Goal: Transaction & Acquisition: Book appointment/travel/reservation

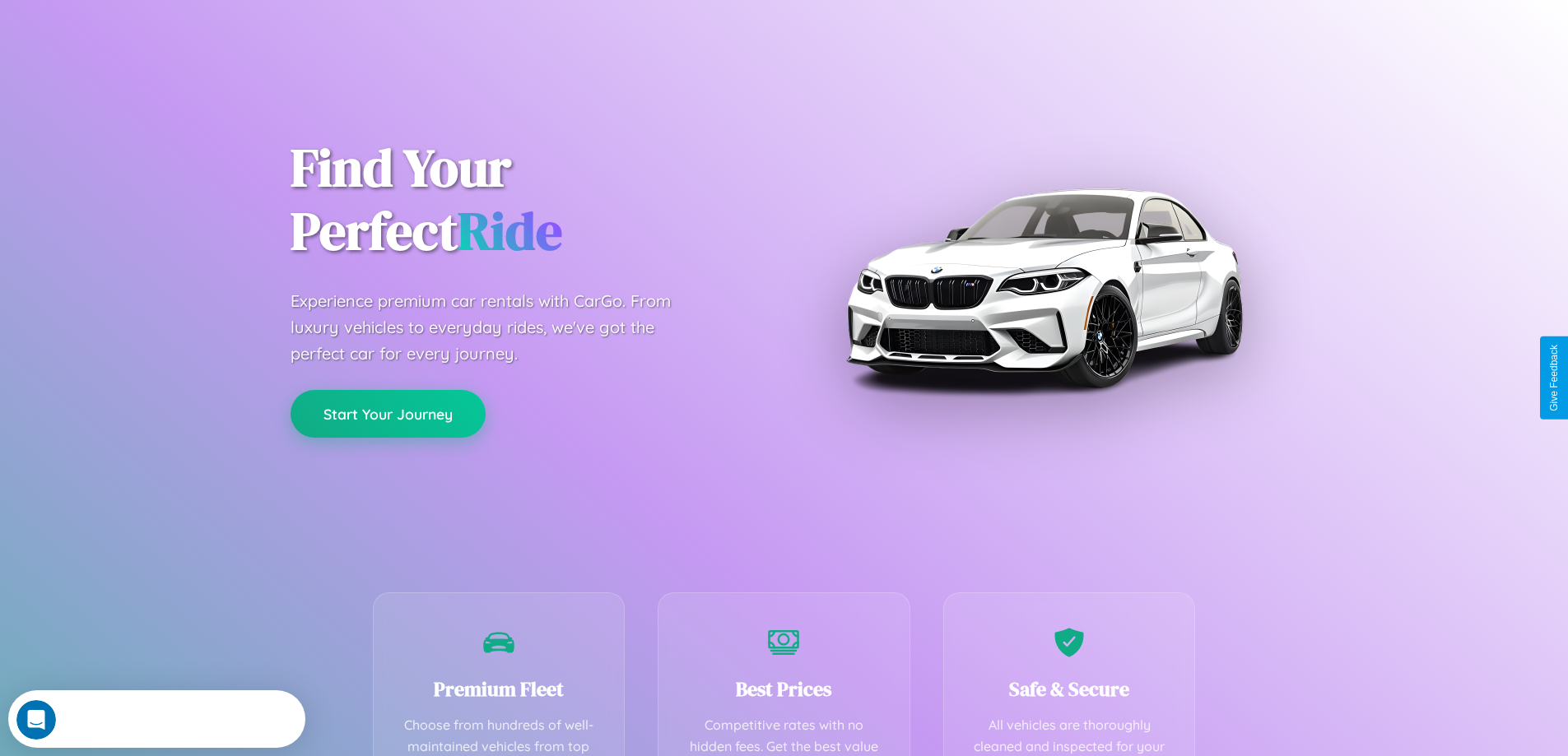
click at [388, 414] on button "Start Your Journey" at bounding box center [388, 414] width 195 height 48
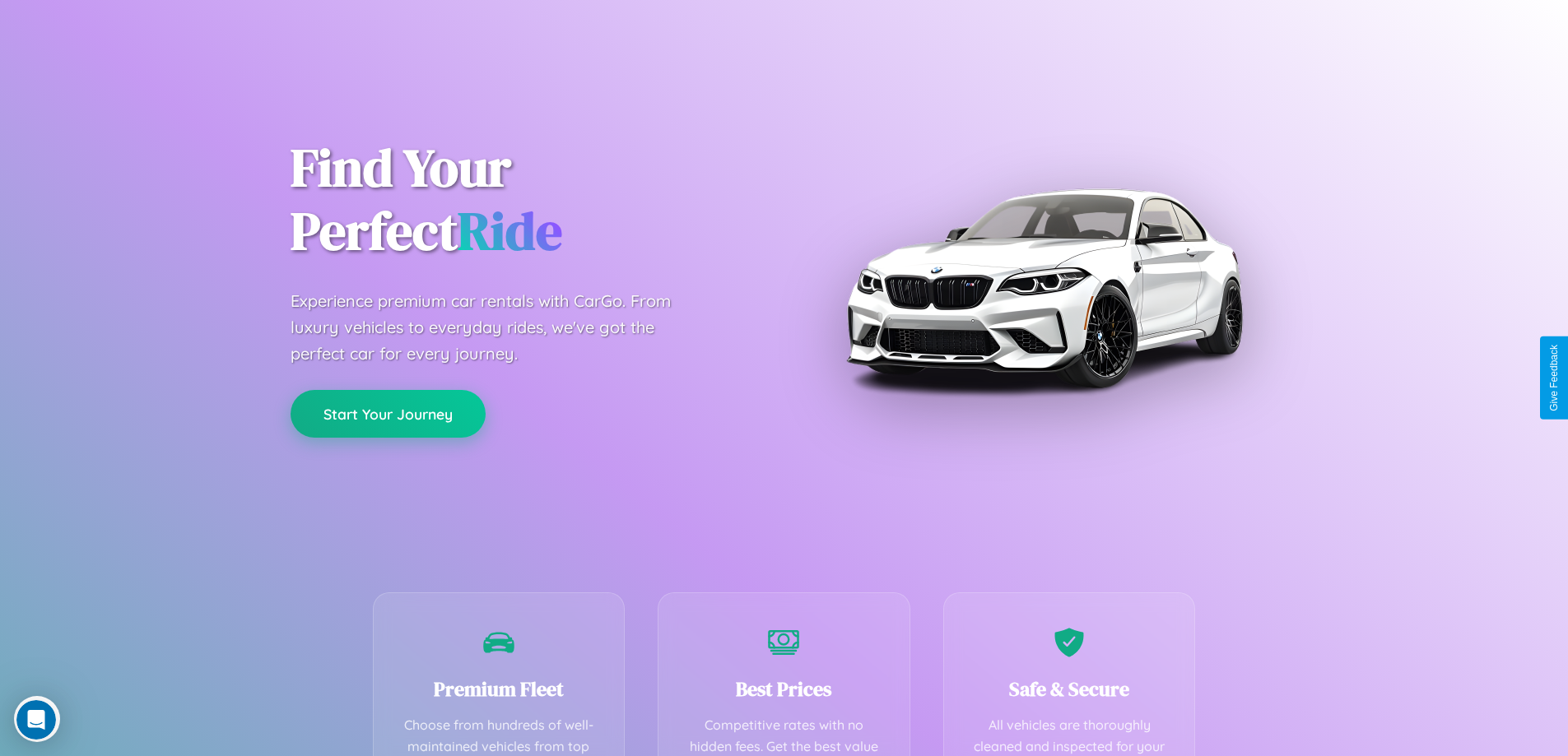
click at [388, 413] on button "Start Your Journey" at bounding box center [388, 414] width 195 height 48
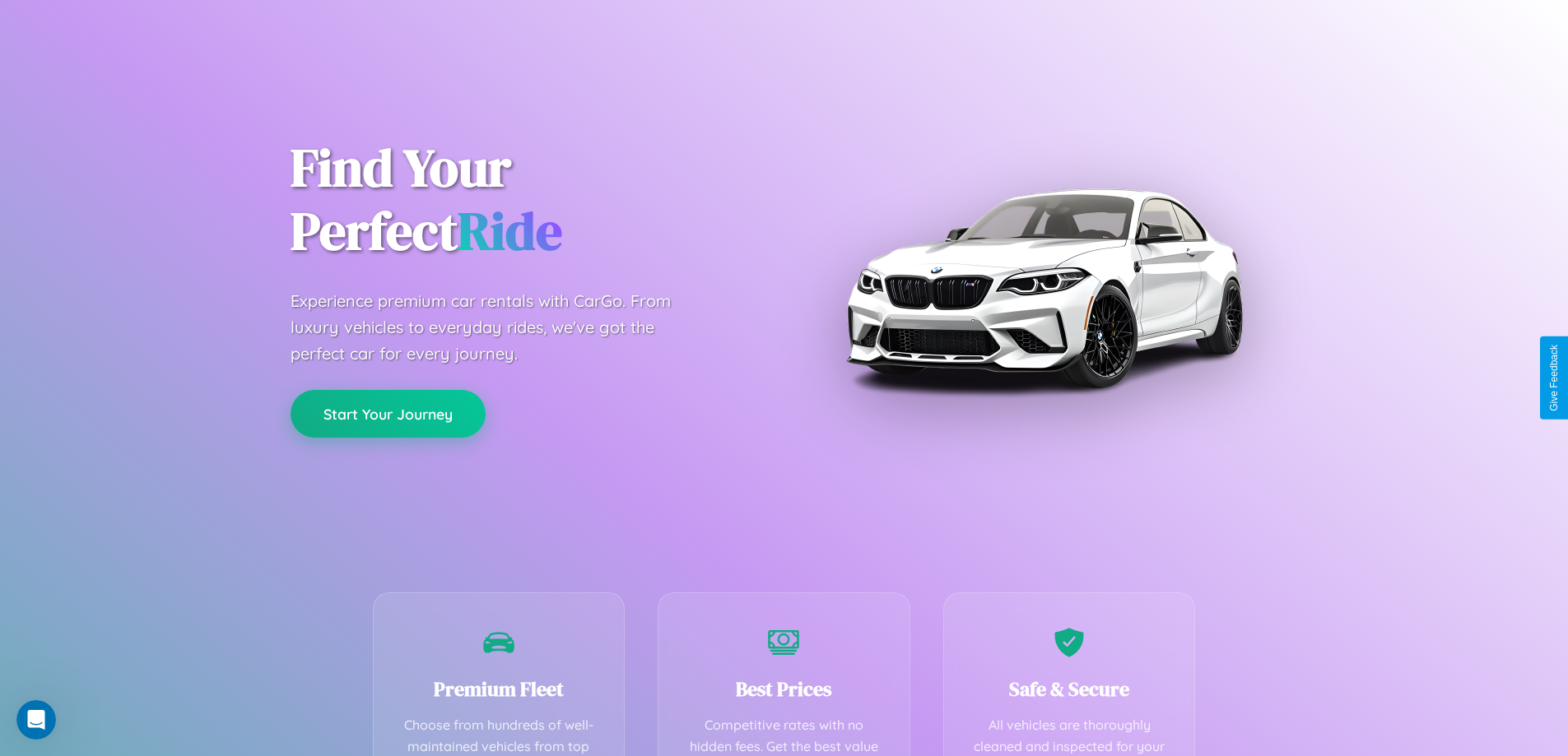
click at [388, 413] on button "Start Your Journey" at bounding box center [388, 414] width 195 height 48
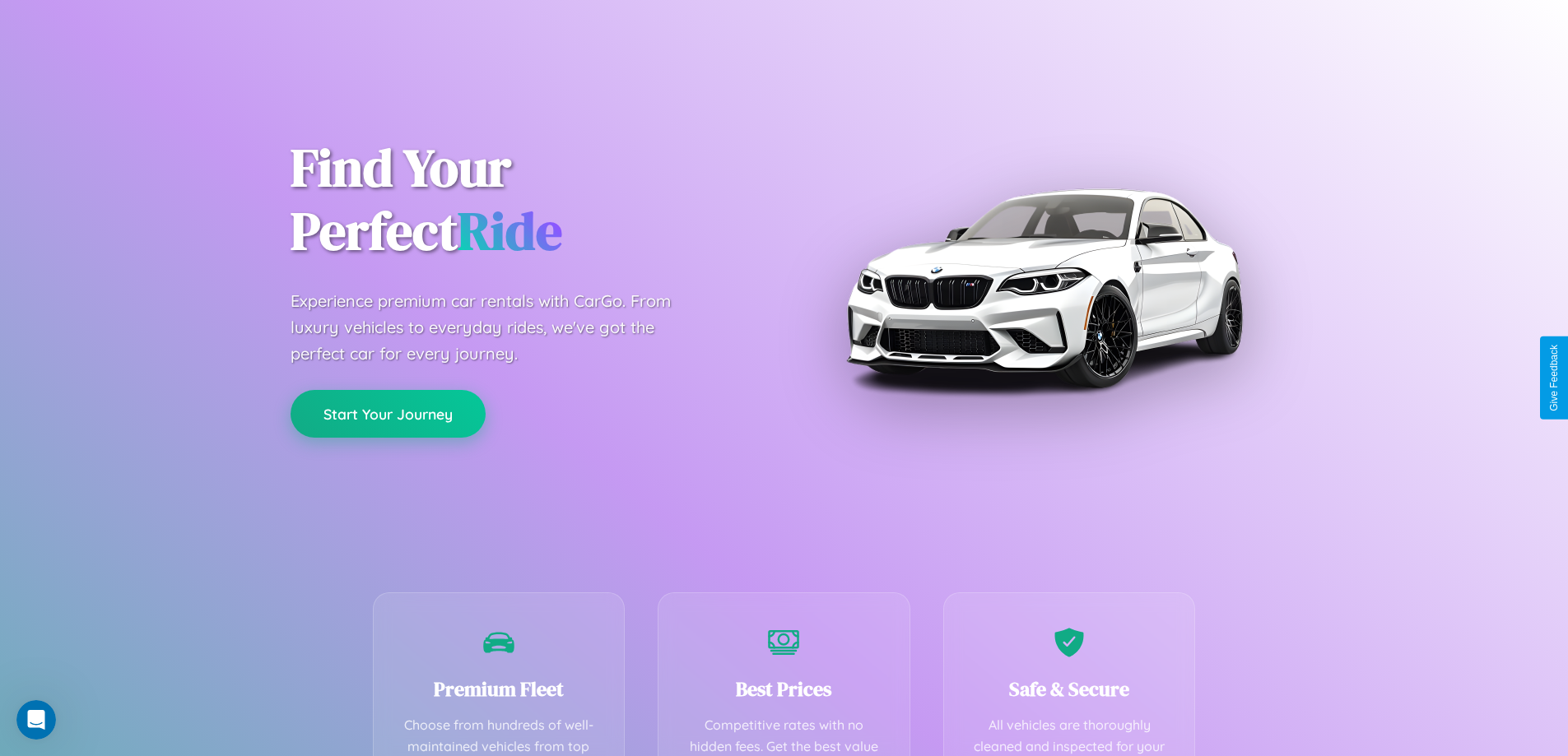
click at [388, 413] on button "Start Your Journey" at bounding box center [388, 414] width 195 height 48
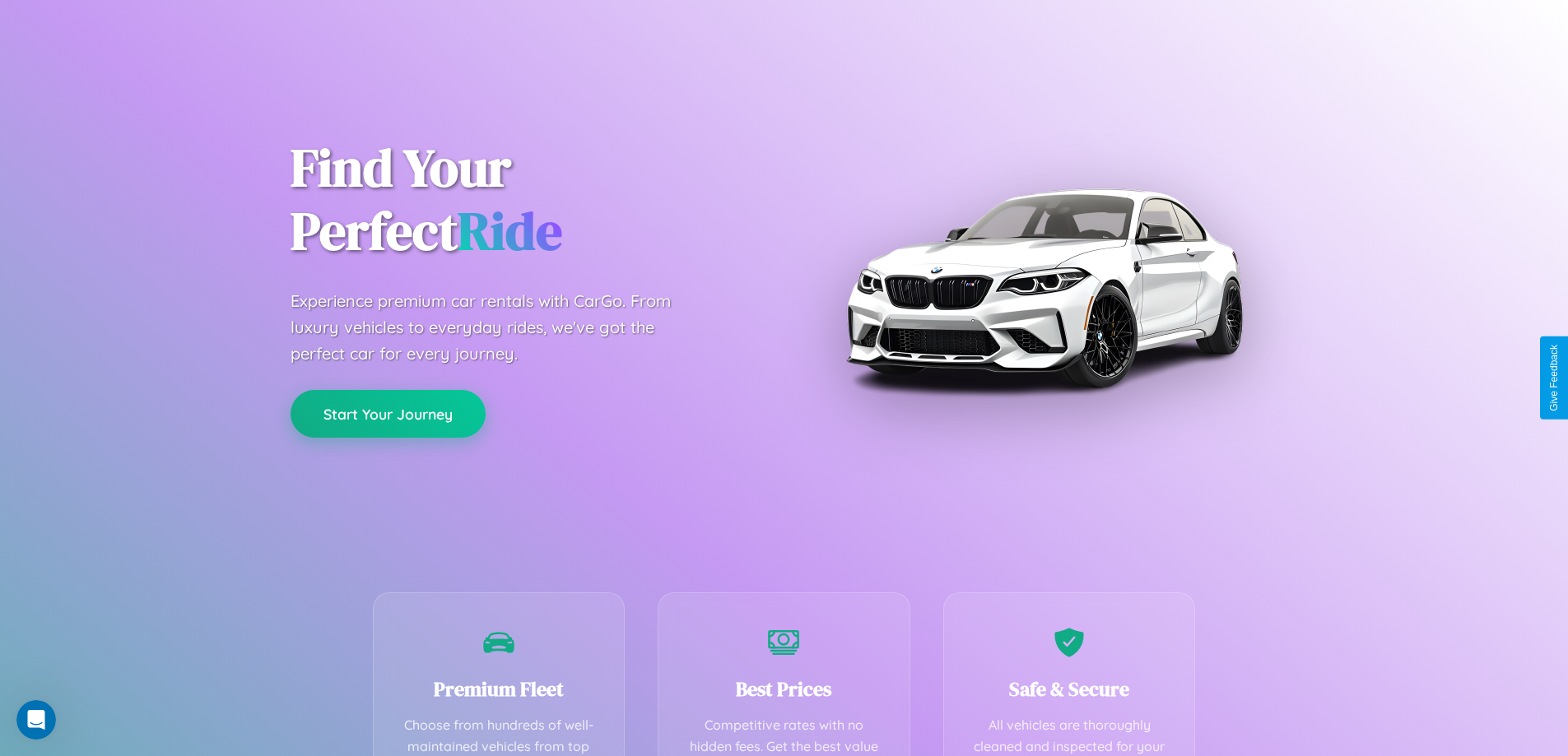
click at [388, 413] on button "Start Your Journey" at bounding box center [388, 414] width 195 height 48
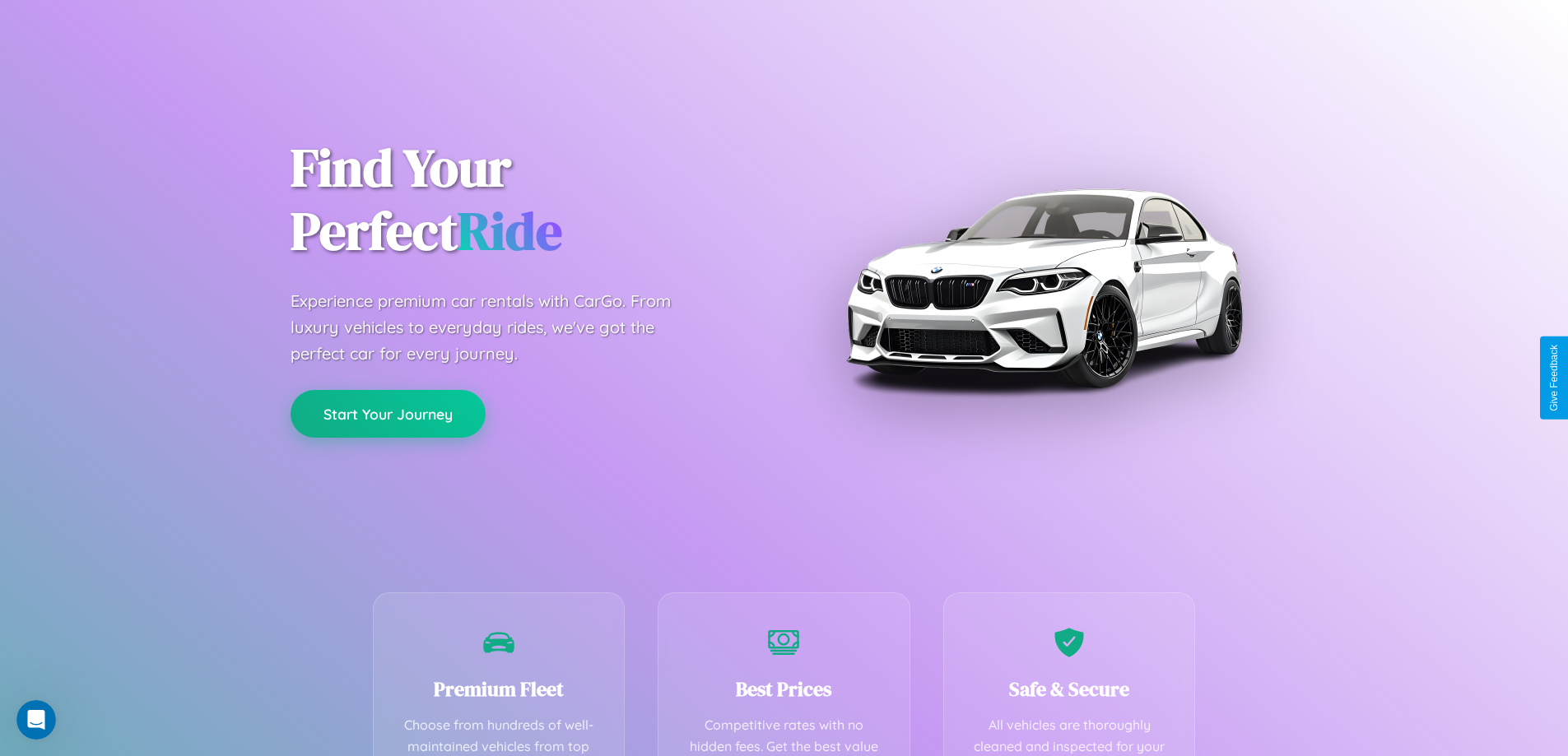
click at [388, 413] on button "Start Your Journey" at bounding box center [388, 414] width 195 height 48
